Goal: Navigation & Orientation: Find specific page/section

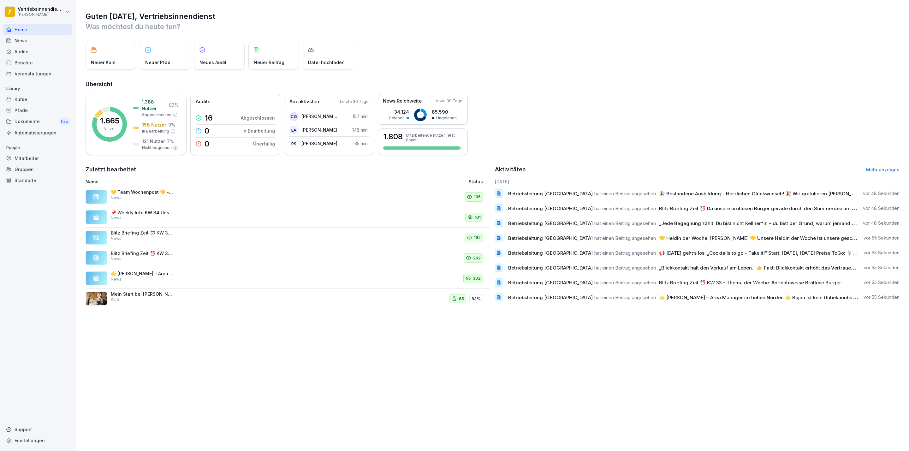
click at [18, 36] on div "News" at bounding box center [37, 40] width 69 height 11
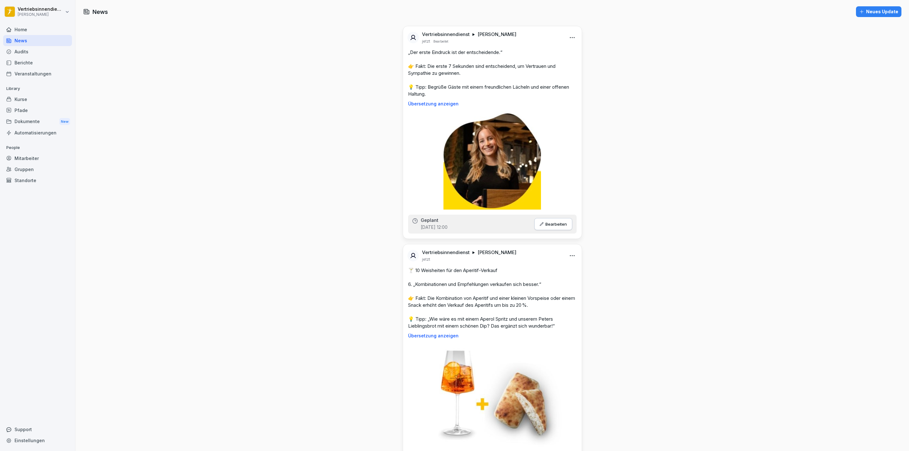
click at [34, 100] on div "Kurse" at bounding box center [37, 99] width 69 height 11
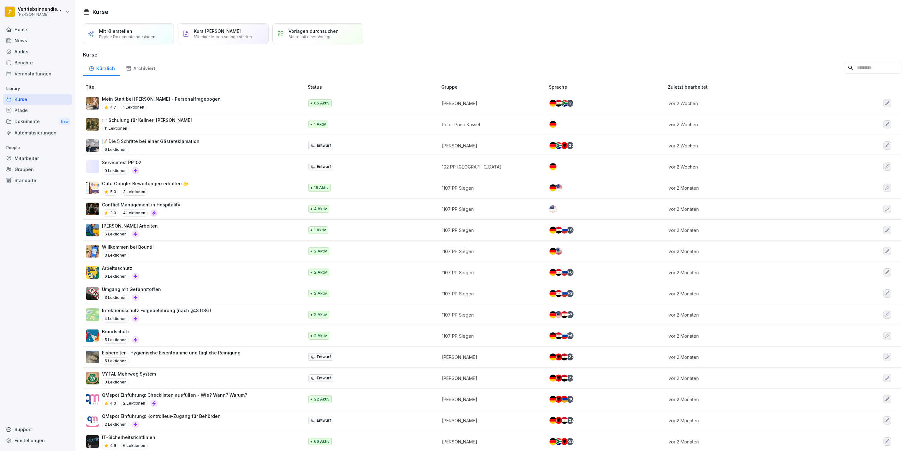
click at [40, 120] on div "Dokumente New" at bounding box center [37, 122] width 69 height 12
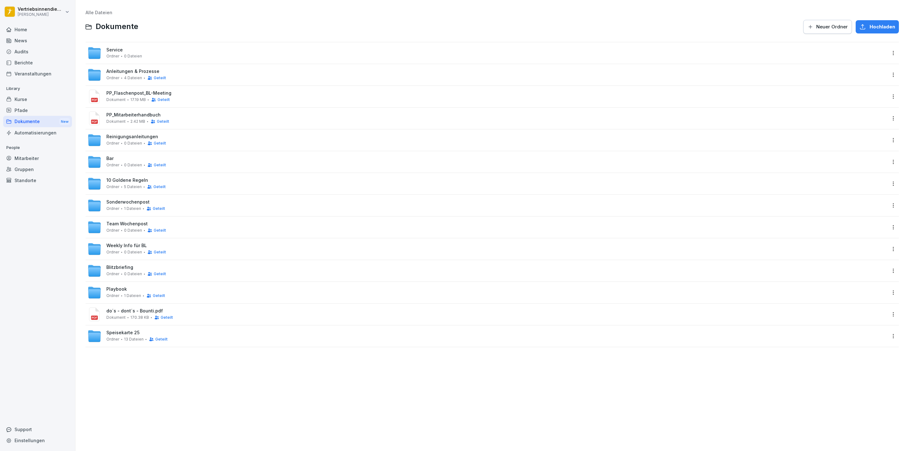
click at [31, 100] on div "Kurse" at bounding box center [37, 99] width 69 height 11
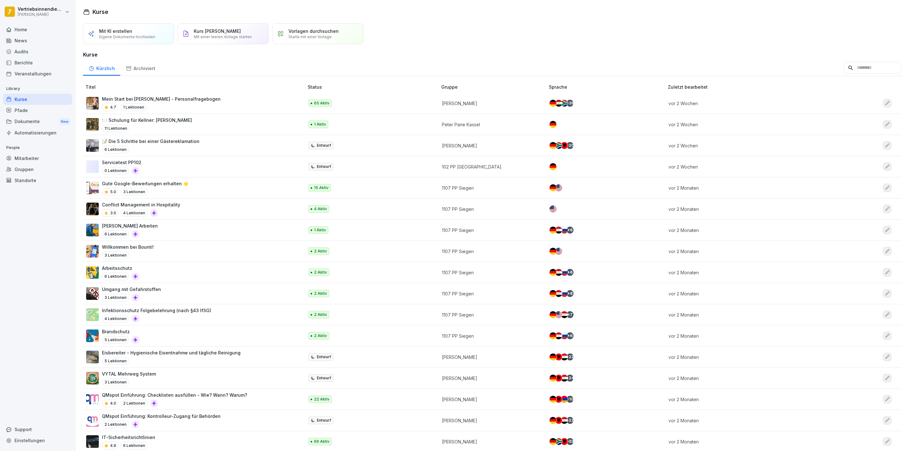
click at [32, 114] on div "Pfade" at bounding box center [37, 110] width 69 height 11
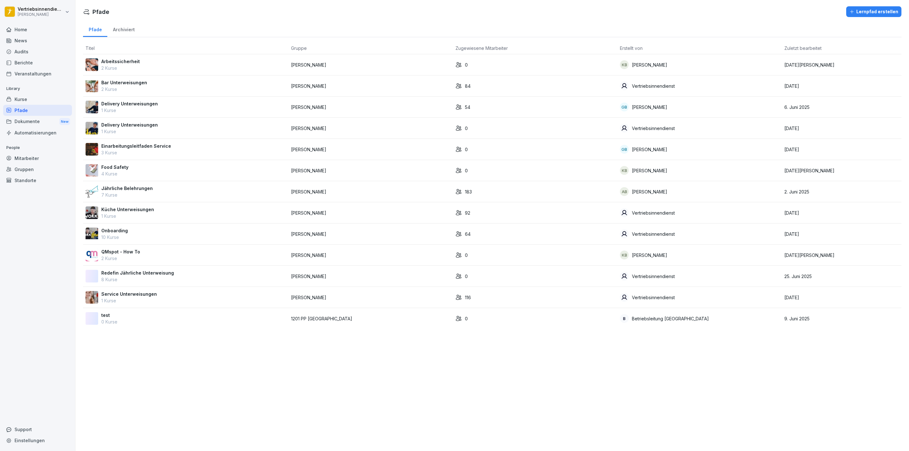
click at [126, 192] on p "Jährliche Belehrungen" at bounding box center [126, 188] width 51 height 7
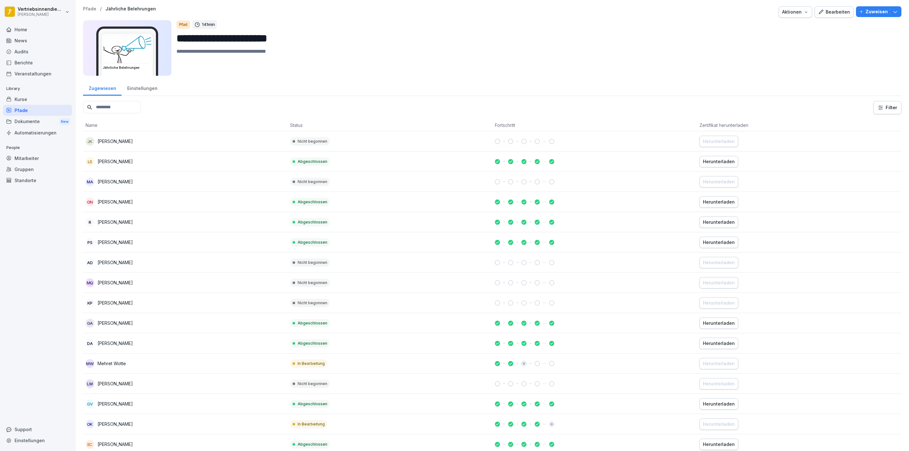
click at [37, 155] on div "Mitarbeiter" at bounding box center [37, 158] width 69 height 11
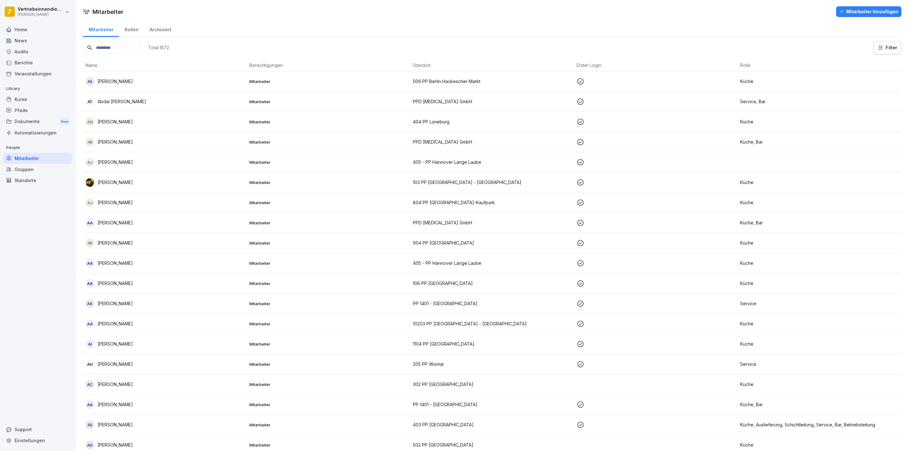
click at [115, 47] on input at bounding box center [111, 48] width 57 height 12
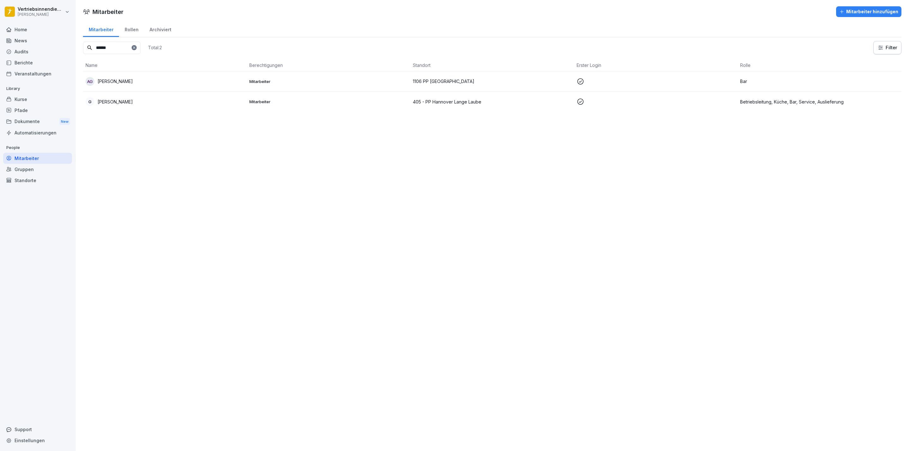
type input "******"
click at [451, 99] on p "405 - PP Hannover Lange Laube" at bounding box center [492, 102] width 159 height 7
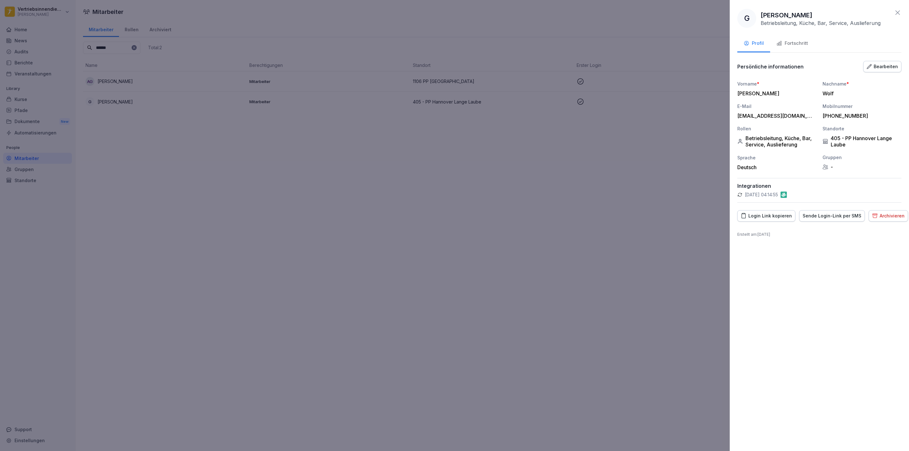
click at [800, 40] on div "Fortschritt" at bounding box center [793, 43] width 32 height 7
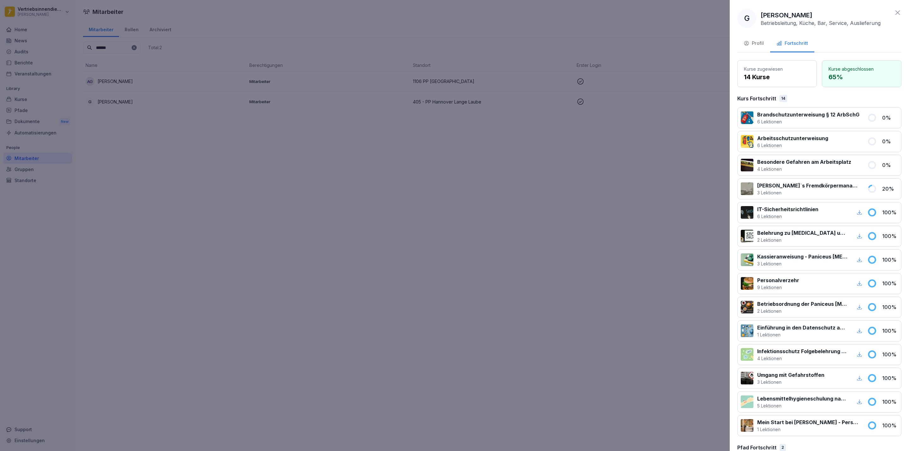
click at [209, 209] on div at bounding box center [454, 225] width 909 height 451
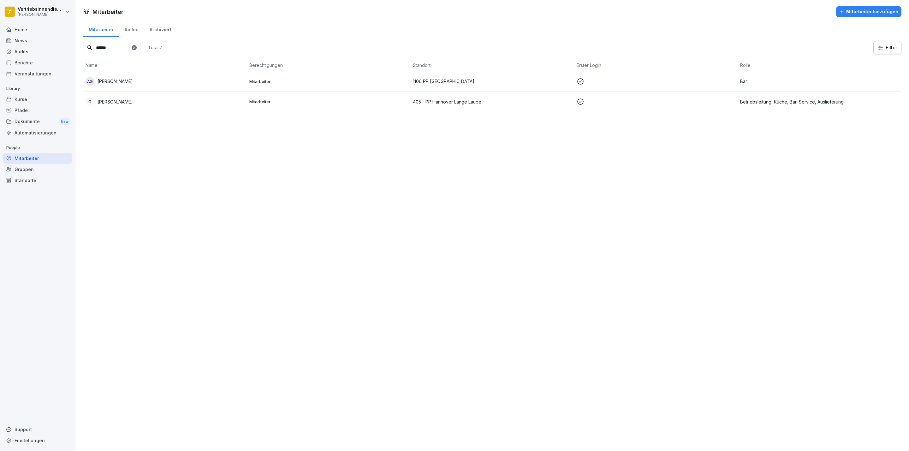
click at [33, 158] on div "Mitarbeiter" at bounding box center [37, 158] width 69 height 11
click at [136, 46] on icon at bounding box center [134, 48] width 4 height 4
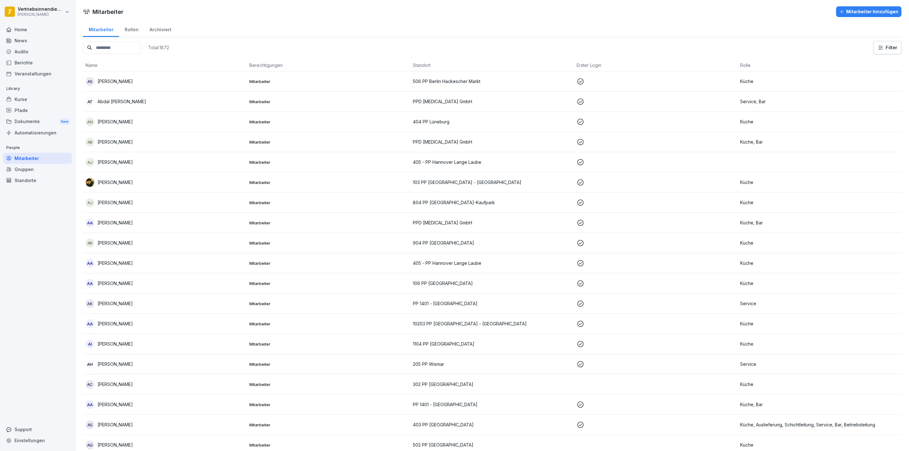
click at [107, 43] on input at bounding box center [111, 48] width 57 height 12
click at [115, 52] on input at bounding box center [111, 48] width 57 height 12
click at [32, 53] on div "Audits" at bounding box center [37, 51] width 69 height 11
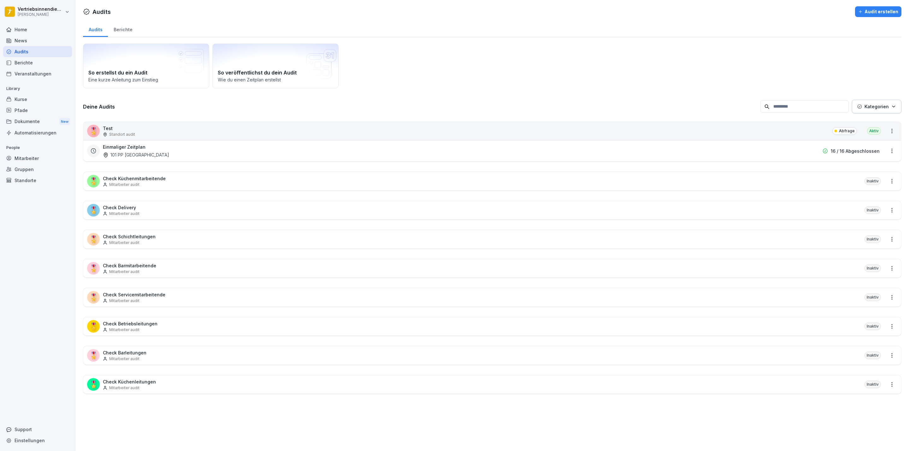
click at [36, 60] on div "Berichte" at bounding box center [37, 62] width 69 height 11
click at [34, 43] on div "News" at bounding box center [37, 40] width 69 height 11
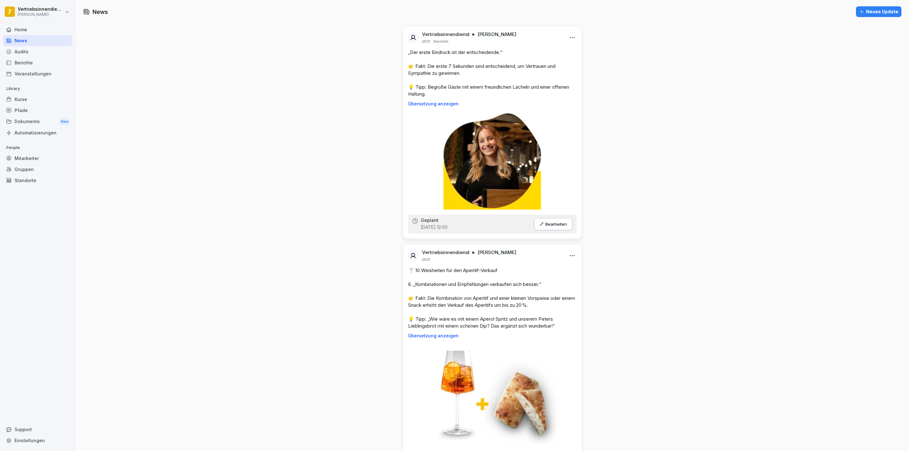
click at [23, 57] on div "Berichte" at bounding box center [37, 62] width 69 height 11
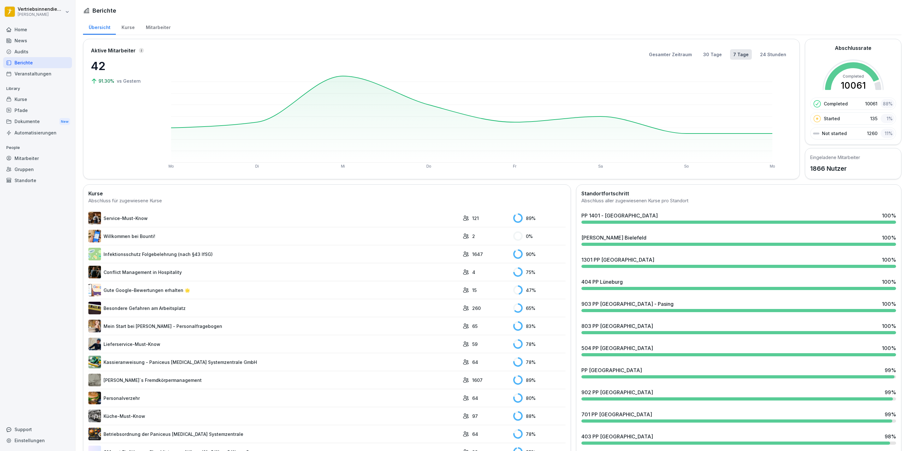
click at [36, 134] on div "Automatisierungen" at bounding box center [37, 132] width 69 height 11
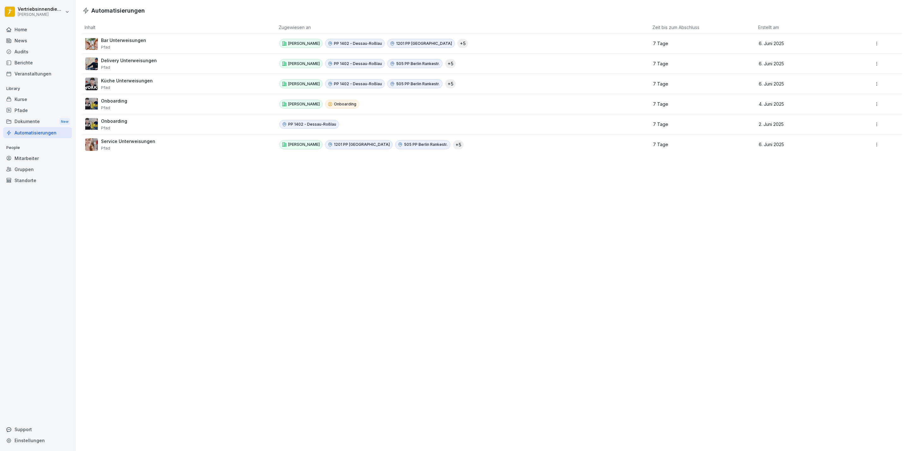
click at [17, 31] on div "Home" at bounding box center [37, 29] width 69 height 11
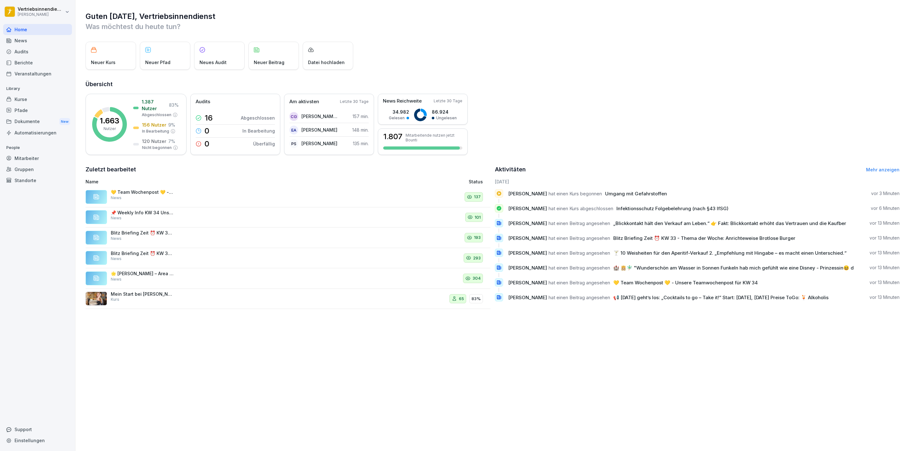
click at [33, 36] on div "News" at bounding box center [37, 40] width 69 height 11
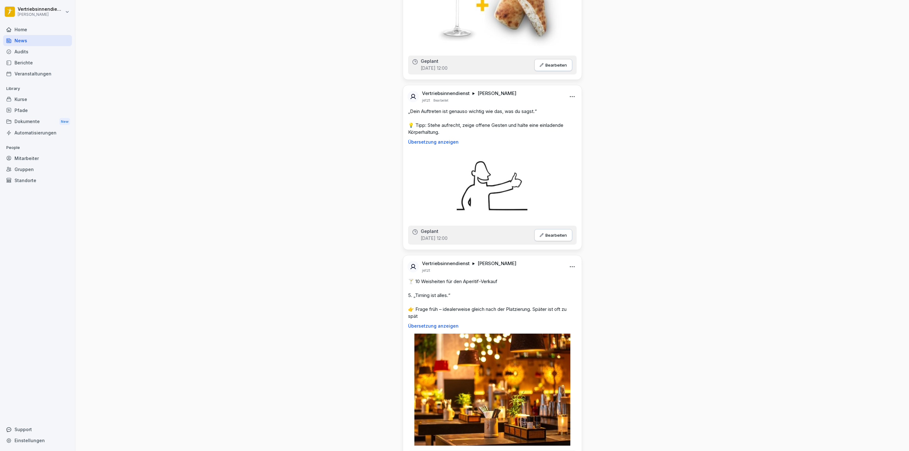
scroll to position [379, 0]
